Goal: Check status: Check status

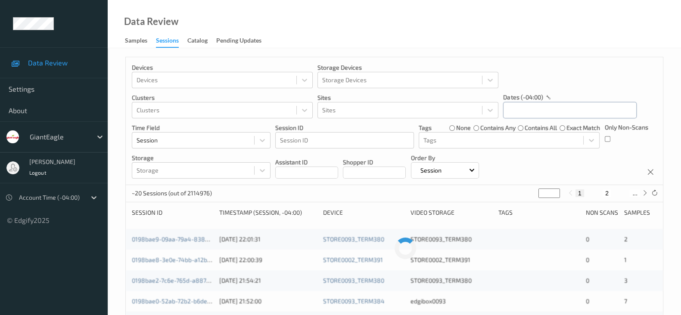
click at [597, 113] on input "text" at bounding box center [570, 110] width 134 height 16
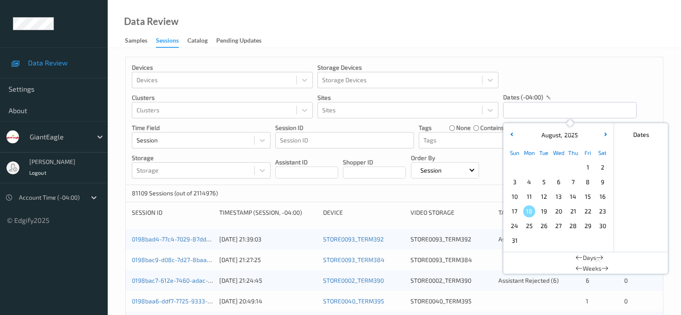
click at [543, 25] on div "Data Review Samples Sessions Catalog Pending Updates" at bounding box center [394, 24] width 573 height 48
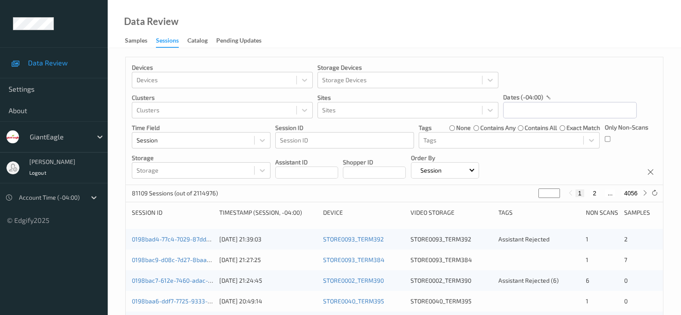
click at [572, 96] on div "dates (-04:00)" at bounding box center [570, 97] width 134 height 9
click at [571, 106] on input "text" at bounding box center [570, 110] width 134 height 16
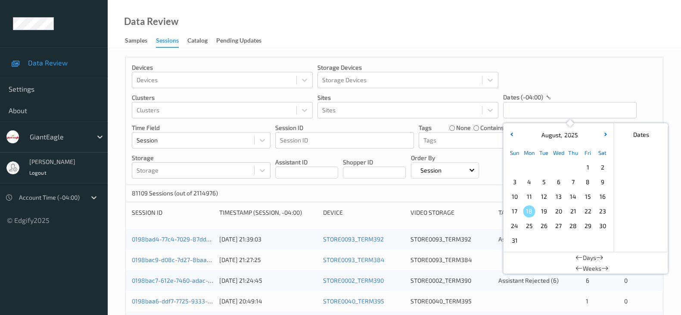
click at [578, 200] on span "14" at bounding box center [573, 197] width 12 height 12
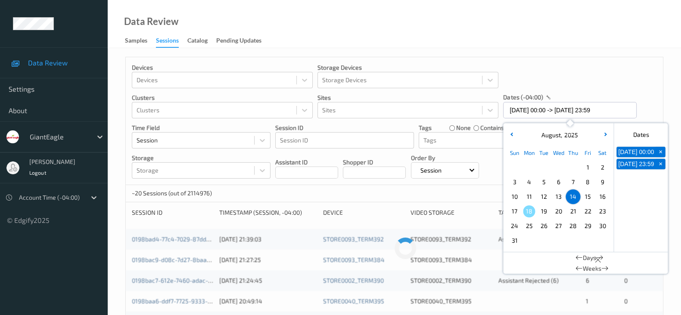
click at [594, 76] on div "Devices Devices Storage Devices Storage Devices Clusters Clusters Sites Sites d…" at bounding box center [394, 121] width 537 height 128
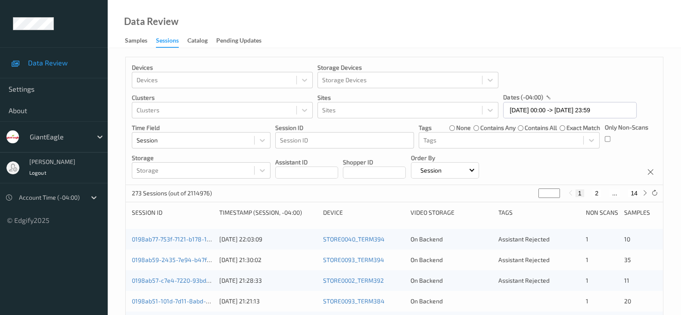
click at [628, 160] on div "Devices Devices Storage Devices Storage Devices Clusters Clusters Sites Sites d…" at bounding box center [394, 121] width 537 height 128
click at [553, 110] on input "[DATE] 00:00 -> [DATE] 23:59" at bounding box center [570, 110] width 134 height 16
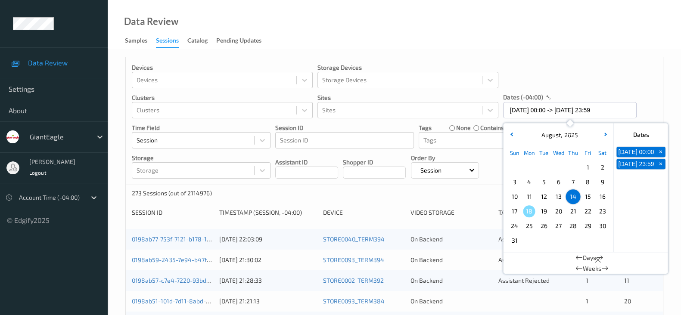
click at [586, 201] on span "15" at bounding box center [587, 197] width 12 height 12
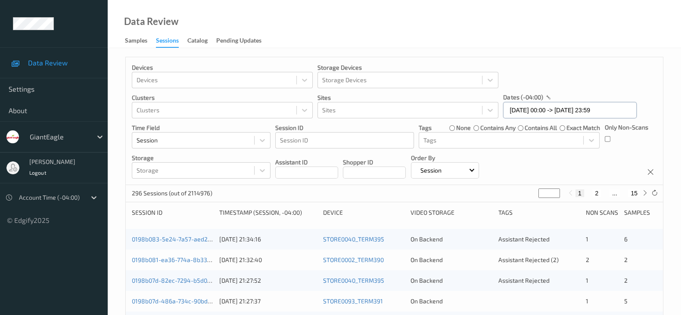
click at [538, 115] on input "[DATE] 00:00 -> [DATE] 23:59" at bounding box center [570, 110] width 134 height 16
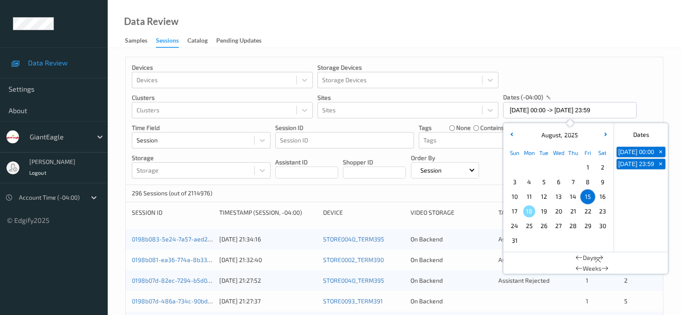
click at [601, 197] on span "16" at bounding box center [602, 197] width 12 height 12
click at [586, 44] on div "Data Review Samples Sessions Catalog Pending Updates" at bounding box center [394, 24] width 573 height 48
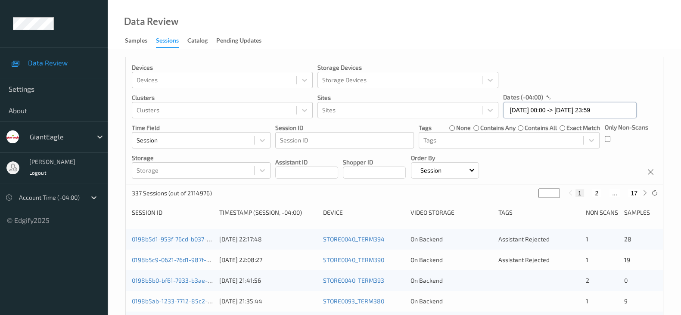
click at [587, 110] on input "[DATE] 00:00 -> [DATE] 23:59" at bounding box center [570, 110] width 134 height 16
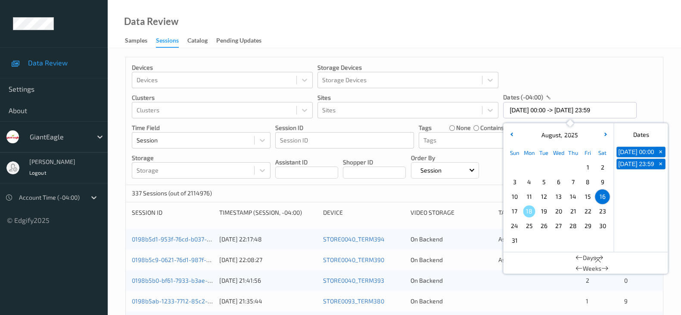
click at [512, 210] on span "17" at bounding box center [514, 211] width 12 height 12
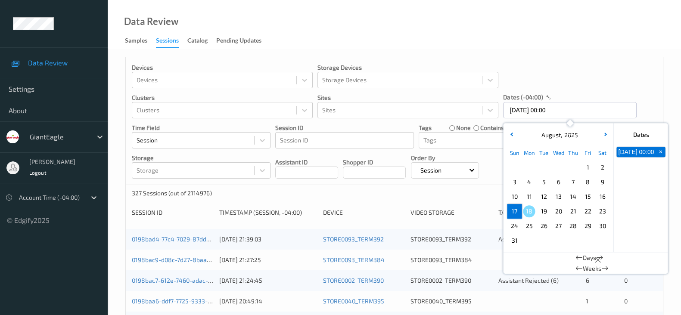
click at [512, 210] on span "17" at bounding box center [514, 211] width 12 height 12
click at [615, 37] on div "Data Review Samples Sessions Catalog Pending Updates" at bounding box center [394, 24] width 573 height 48
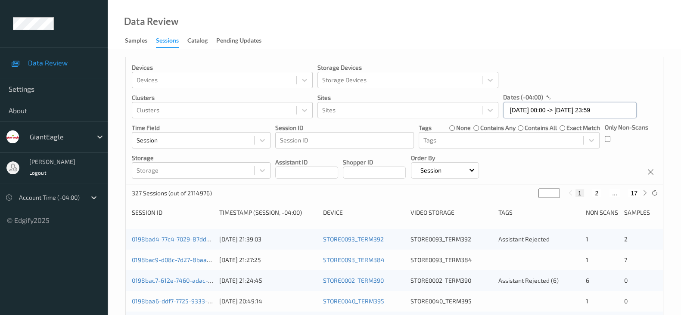
click at [590, 102] on input "[DATE] 00:00 -> [DATE] 23:59" at bounding box center [570, 110] width 134 height 16
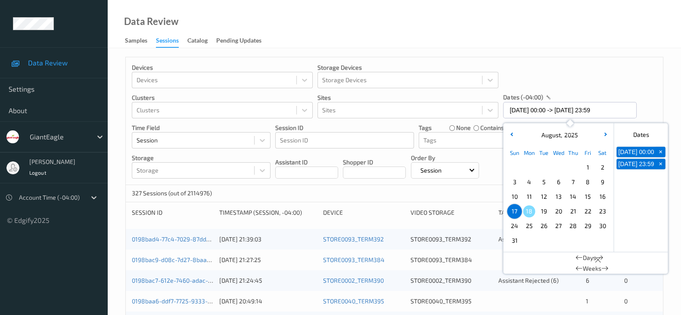
click at [598, 203] on div "16" at bounding box center [602, 196] width 15 height 15
click at [596, 199] on span "16" at bounding box center [602, 197] width 12 height 12
type input "[DATE] 00:00 -> [DATE] 23:59"
click at [594, 74] on div "Devices Devices Storage Devices Storage Devices Clusters Clusters Sites Sites d…" at bounding box center [394, 121] width 537 height 128
